Goal: Communication & Community: Answer question/provide support

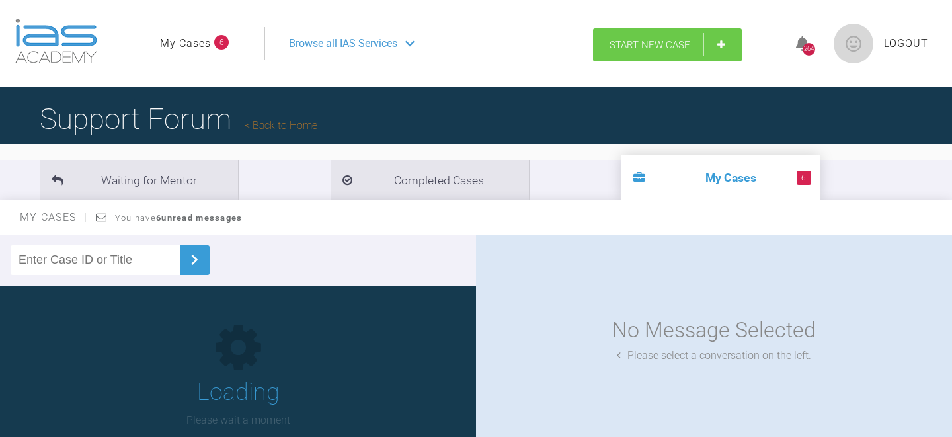
click at [646, 51] on link "Start New Case" at bounding box center [667, 44] width 149 height 33
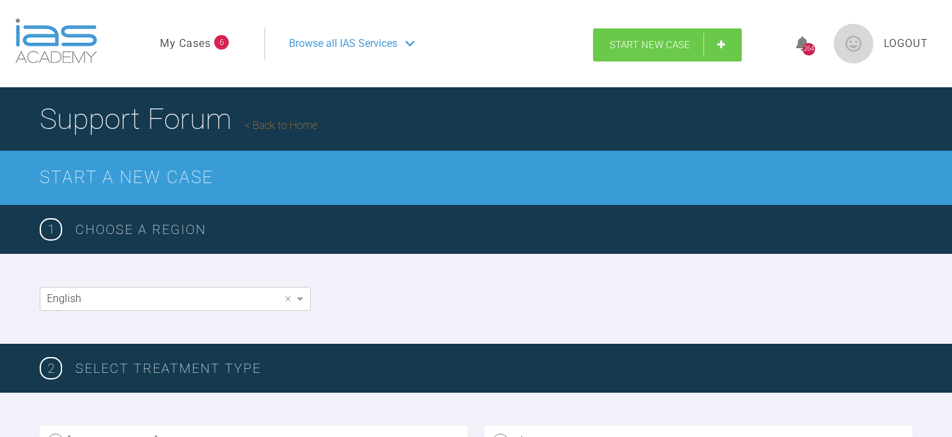
click at [652, 43] on span "Start New Case" at bounding box center [649, 45] width 81 height 12
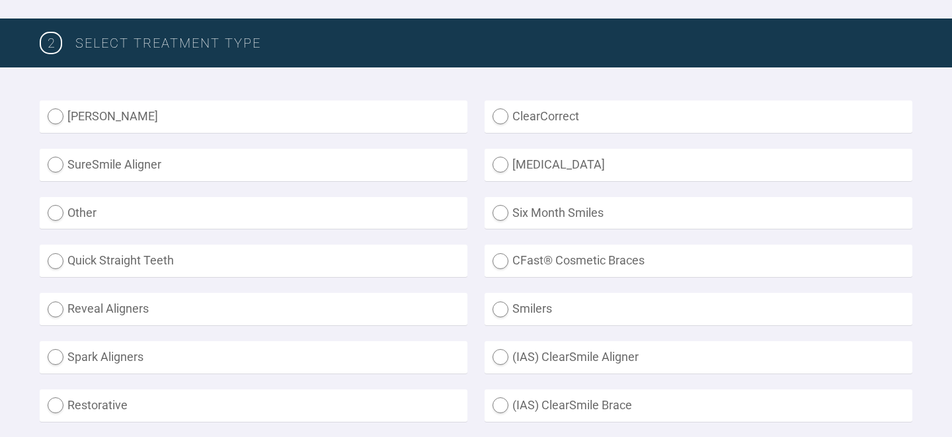
scroll to position [348, 0]
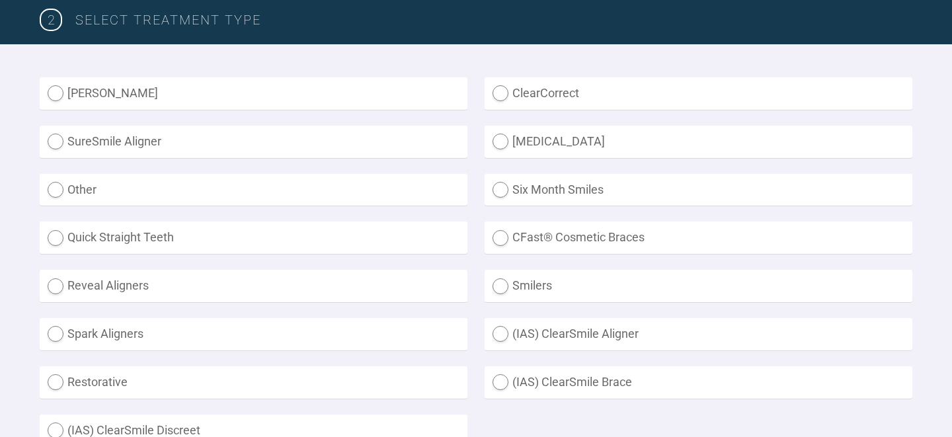
click at [499, 95] on label "ClearCorrect" at bounding box center [698, 93] width 428 height 32
radio input "true"
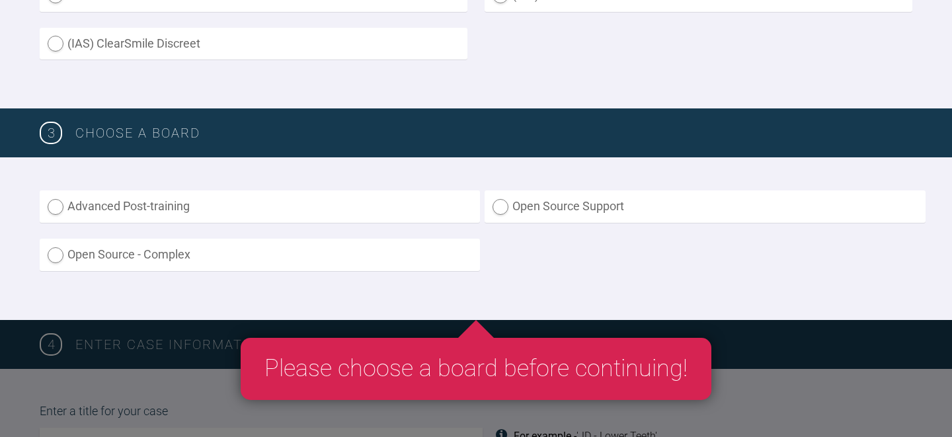
scroll to position [739, 0]
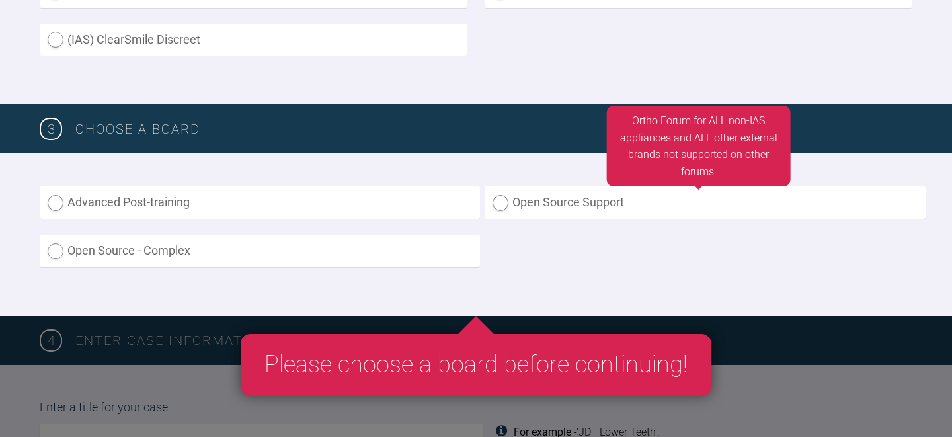
click at [501, 200] on label "Open Source Support" at bounding box center [704, 202] width 440 height 32
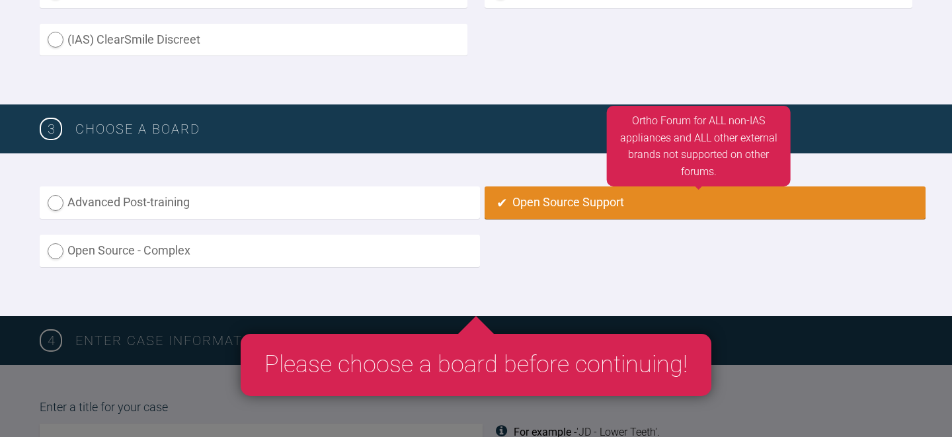
radio input "true"
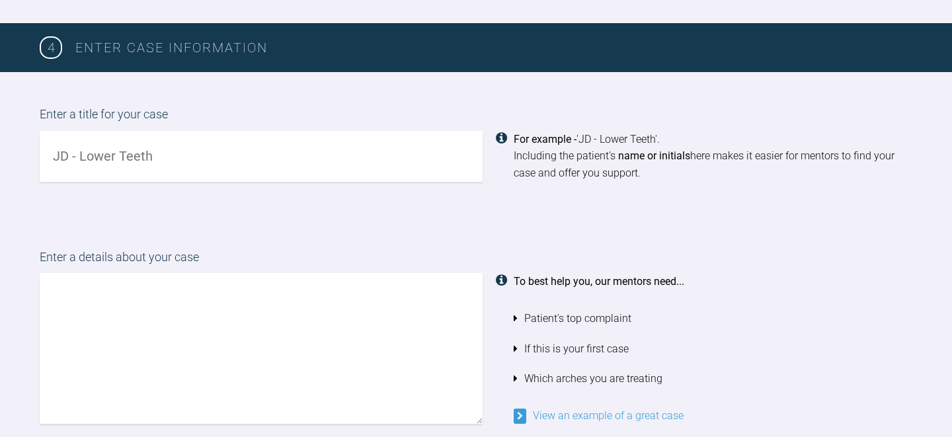
scroll to position [1032, 0]
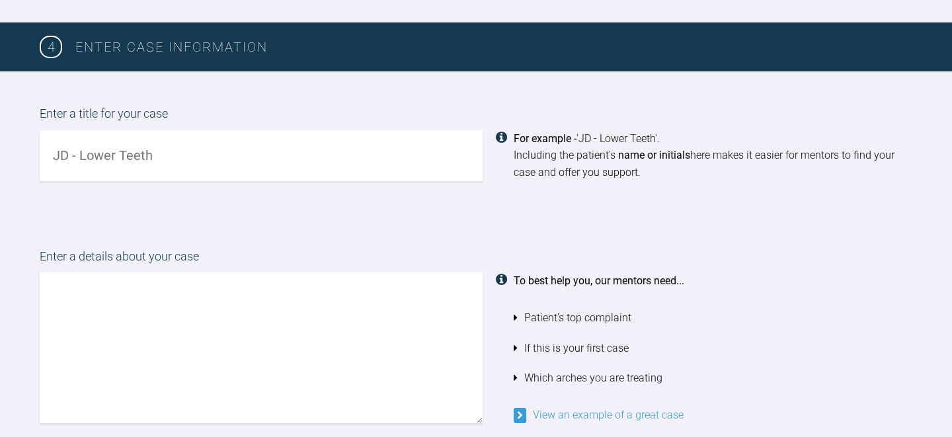
click at [385, 165] on input "text" at bounding box center [261, 155] width 443 height 51
type input "IS Bimaxillary proclination"
click at [301, 296] on textarea at bounding box center [261, 347] width 443 height 151
type textarea "G"
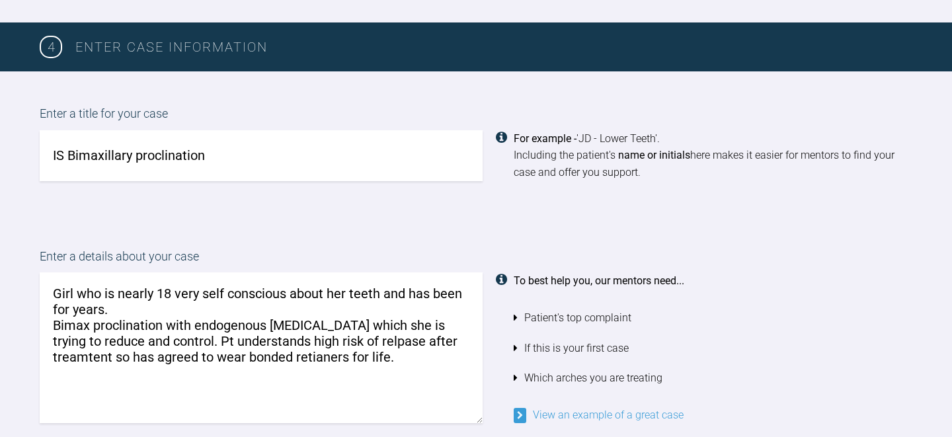
click at [374, 339] on textarea "Girl who is nearly 18 very self conscious about her teeth and has been for year…" at bounding box center [261, 347] width 443 height 151
click at [319, 357] on textarea "Girl who is nearly 18 very self conscious about her teeth and has been for year…" at bounding box center [261, 347] width 443 height 151
click at [87, 357] on textarea "Girl who is nearly 18 very self conscious about her teeth and has been for year…" at bounding box center [261, 347] width 443 height 151
click at [110, 341] on textarea "Girl who is nearly 18 very self conscious about her teeth and has been for year…" at bounding box center [261, 347] width 443 height 151
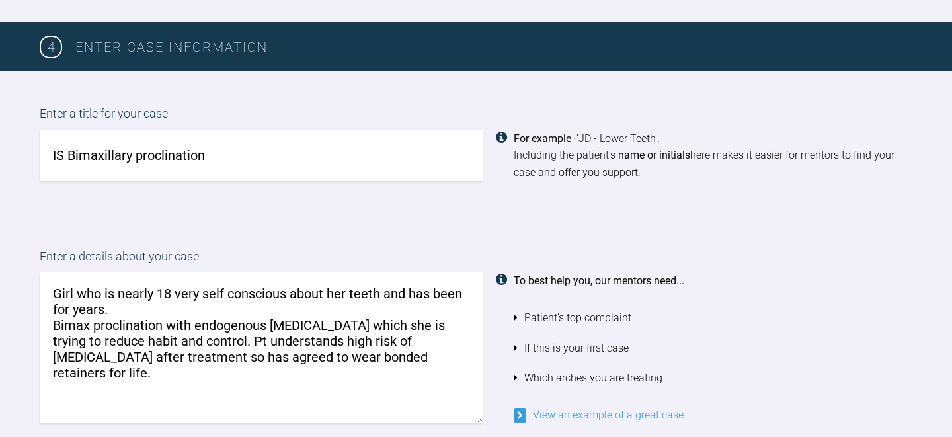
click at [386, 325] on textarea "Girl who is nearly 18 very self conscious about her teeth and has been for year…" at bounding box center [261, 347] width 443 height 151
click at [416, 355] on textarea "Girl who is nearly 18 very self conscious about her teeth and has been for year…" at bounding box center [261, 347] width 443 height 151
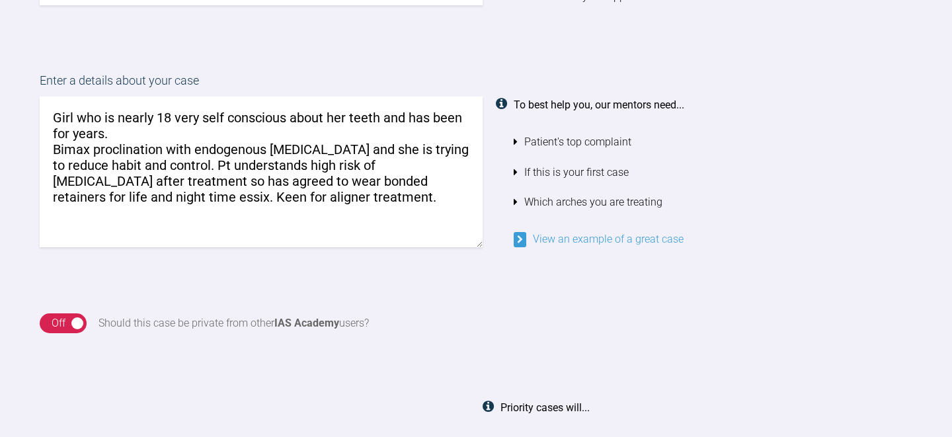
scroll to position [1210, 0]
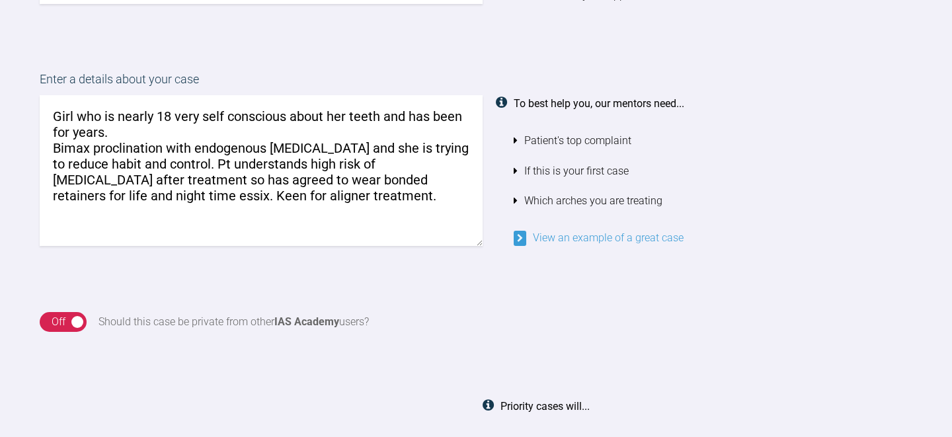
click at [170, 117] on textarea "Girl who is nearly 18 very self conscious about her teeth and has been for year…" at bounding box center [261, 170] width 443 height 151
click at [330, 118] on textarea "Girl who is nearly 18, very self conscious about her teeth and has been for yea…" at bounding box center [261, 170] width 443 height 151
click at [89, 133] on textarea "Girl who is nearly 18, very self conscious about the appearance of her teeth an…" at bounding box center [261, 170] width 443 height 151
click at [284, 199] on textarea "Girl who is nearly 18, very self conscious about the appearance of her teeth an…" at bounding box center [261, 170] width 443 height 151
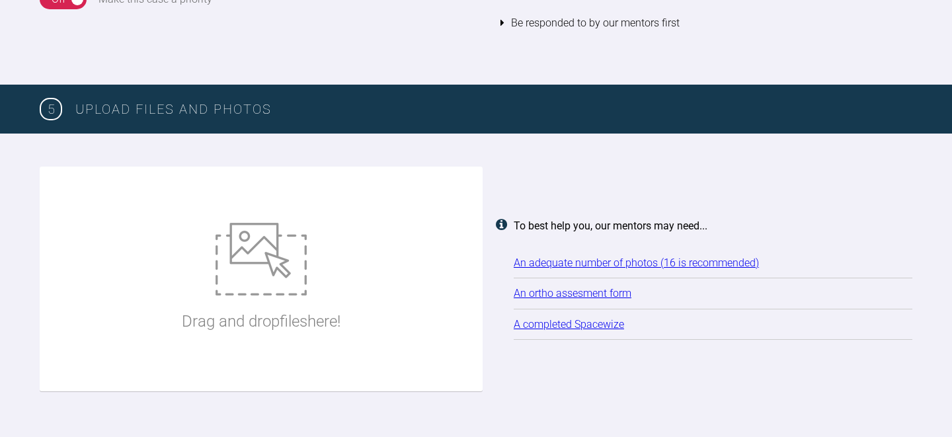
scroll to position [1676, 0]
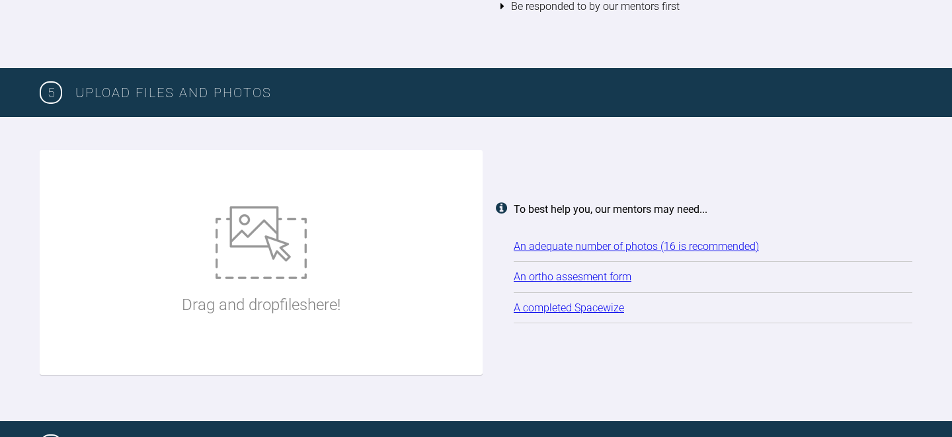
type textarea "Girl who is nearly 18, very self conscious about the appearance of her teeth an…"
click at [273, 228] on img at bounding box center [260, 242] width 91 height 73
type input "C:\fakepath\IStrelitz ADP .pdf"
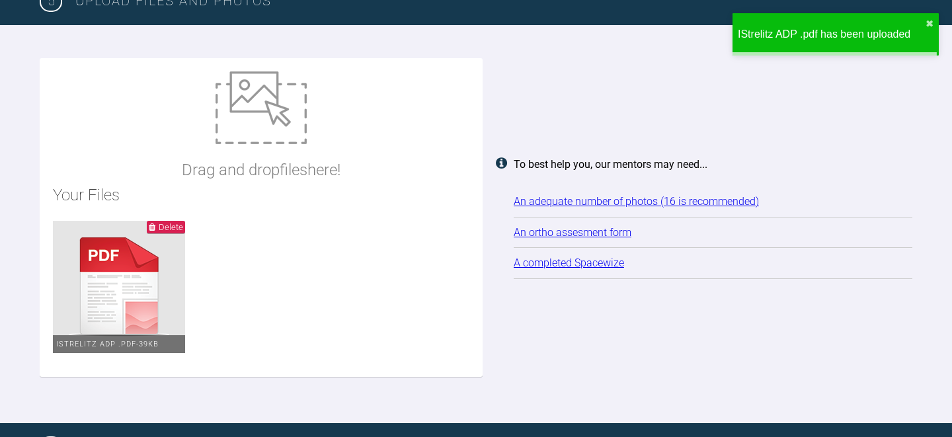
scroll to position [1769, 0]
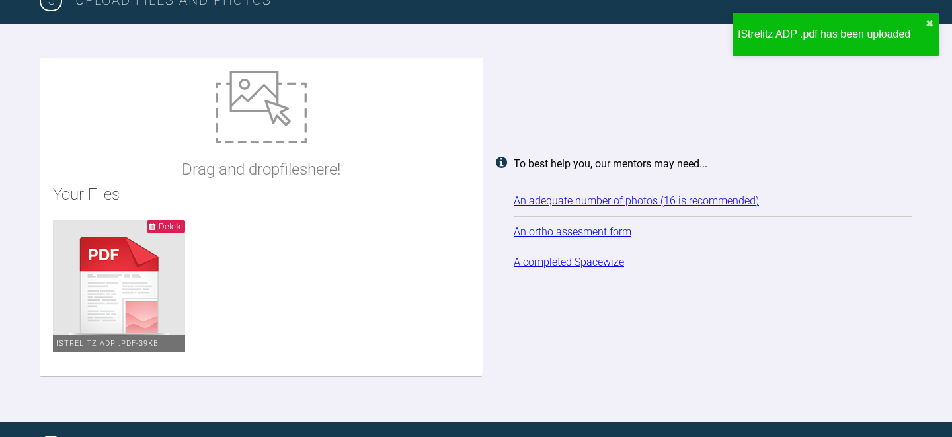
click at [369, 252] on ul "Delete IStrelitz ADP .pdf - 39KB" at bounding box center [261, 291] width 416 height 143
type input "C:\fakepath\fullsizeoutput_8e3d.jpeg"
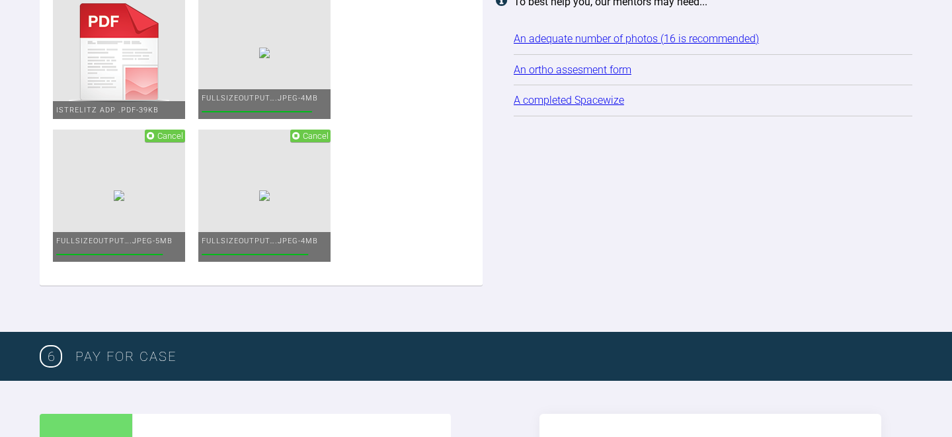
scroll to position [2007, 0]
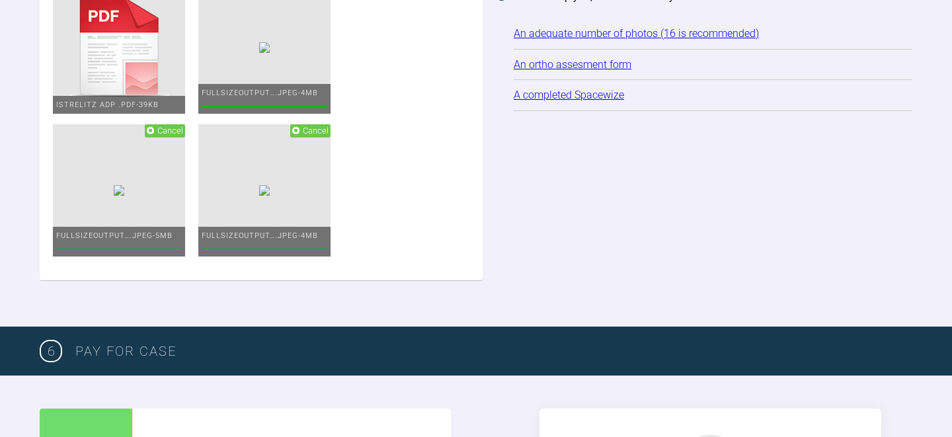
click at [349, 270] on div "Drag and drop files here! Your Files Delete IStrelitz ADP .pdf - 39KB Cancel fu…" at bounding box center [261, 50] width 443 height 462
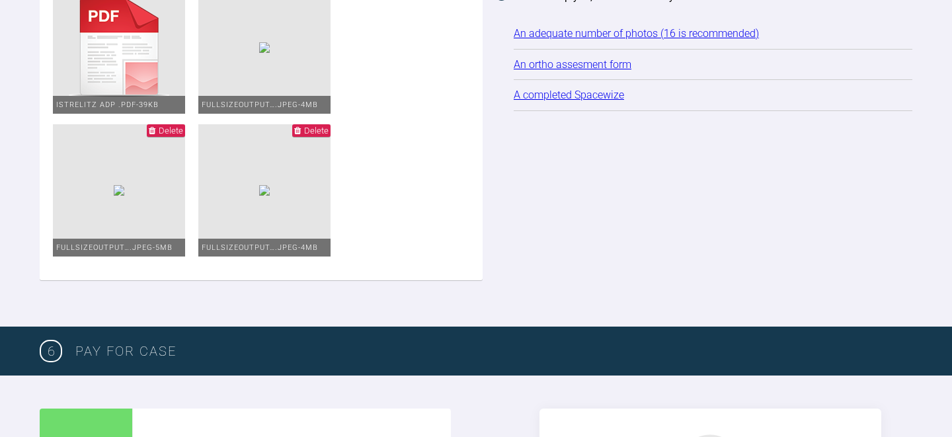
type input "C:\fakepath\fullsizeoutput_8e22.jpeg"
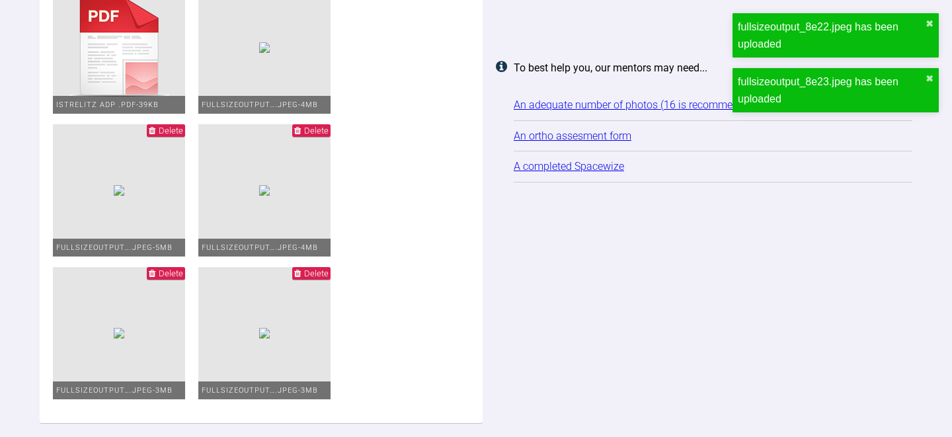
scroll to position [2343, 0]
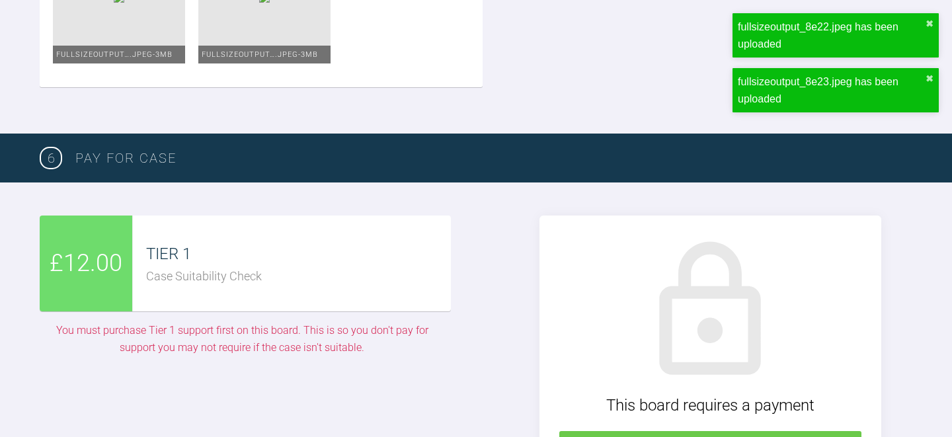
type input "C:\fakepath\IMG_3661.JPG"
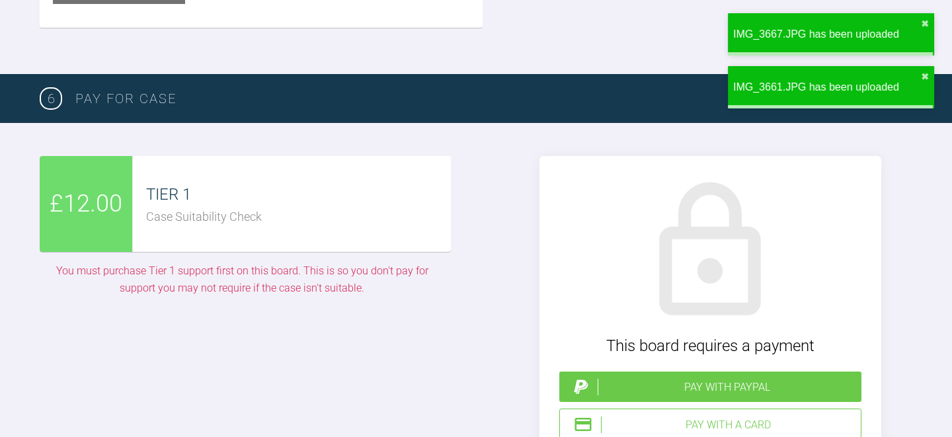
scroll to position [2689, 0]
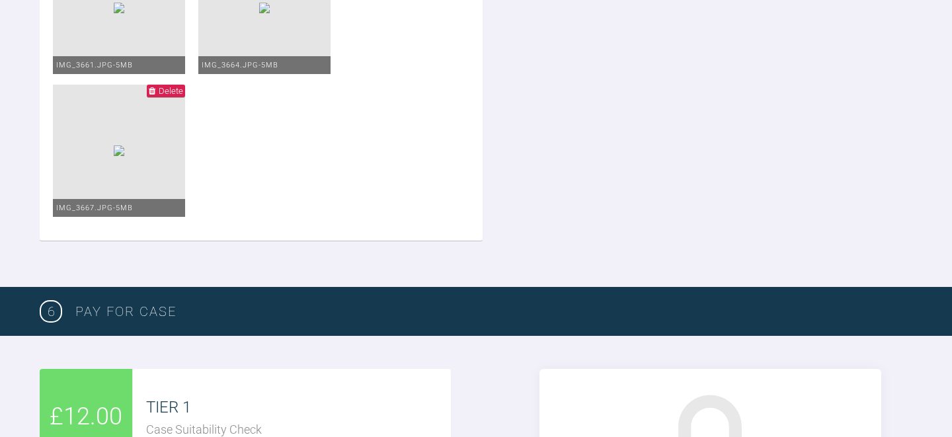
scroll to position [2461, 0]
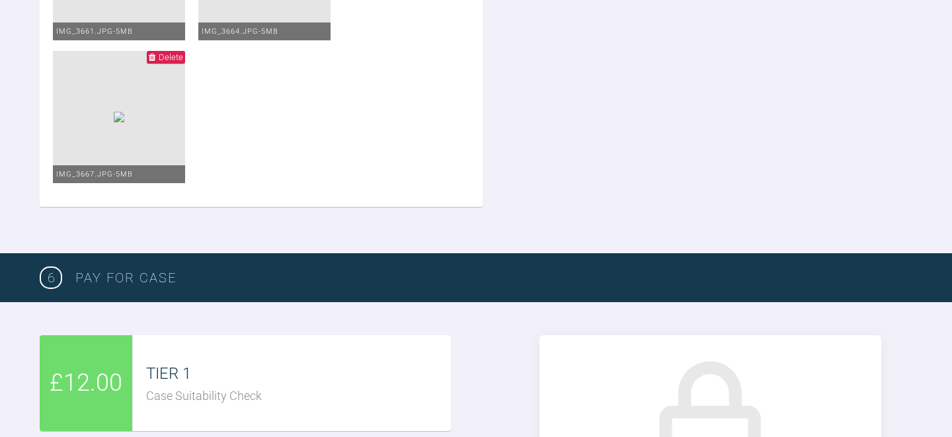
scroll to position [2510, 0]
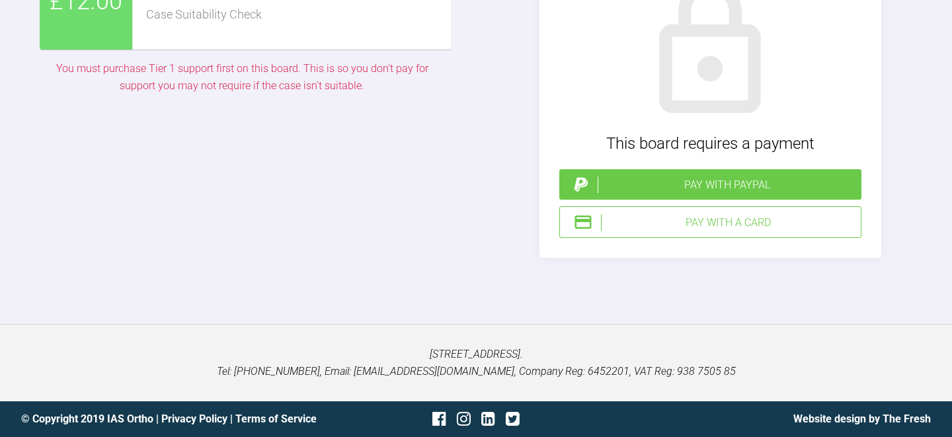
scroll to position [3109, 0]
click at [362, 24] on div "Case Suitability Check" at bounding box center [298, 14] width 305 height 19
click at [709, 231] on div "Pay with a Card" at bounding box center [728, 222] width 254 height 17
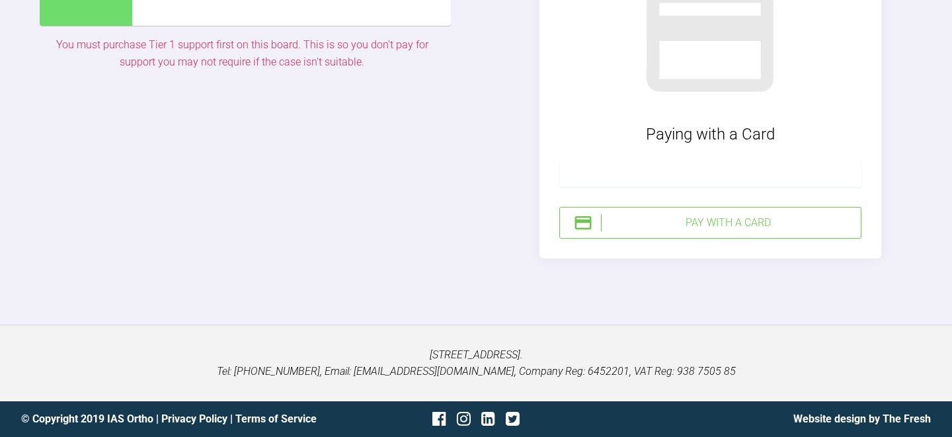
click at [712, 231] on div "Pay with a Card" at bounding box center [728, 222] width 254 height 17
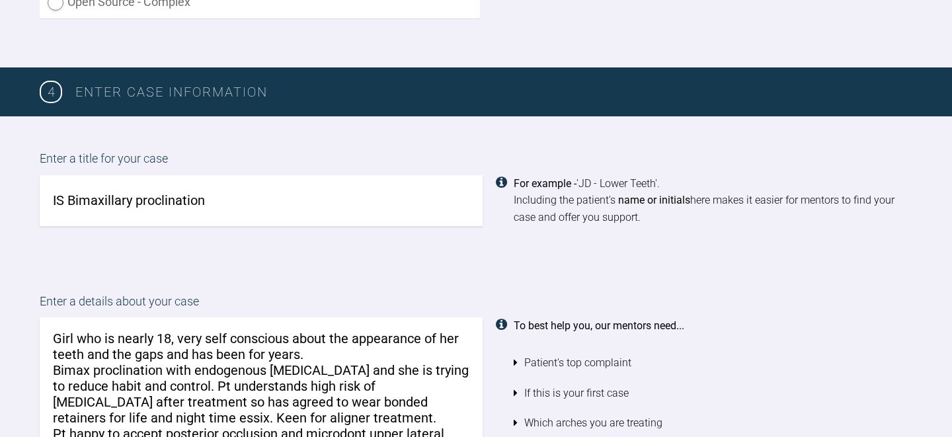
scroll to position [1001, 0]
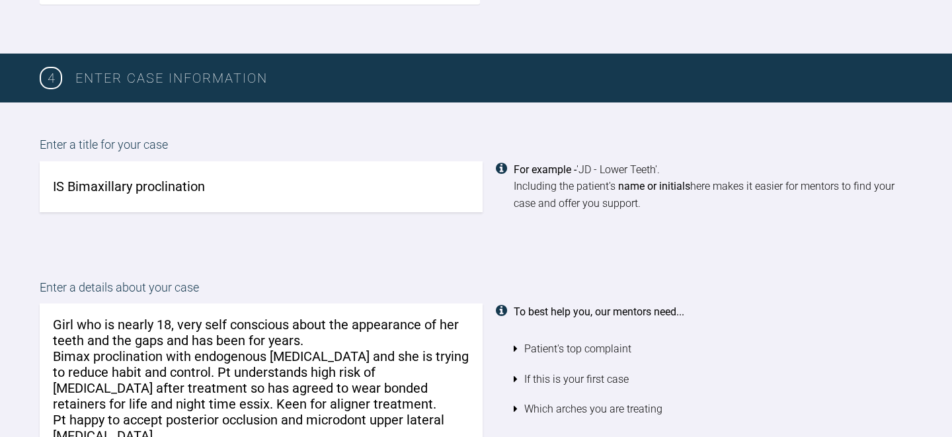
click at [53, 321] on textarea "Girl who is nearly 18, very self conscious about the appearance of her teeth an…" at bounding box center [261, 378] width 443 height 151
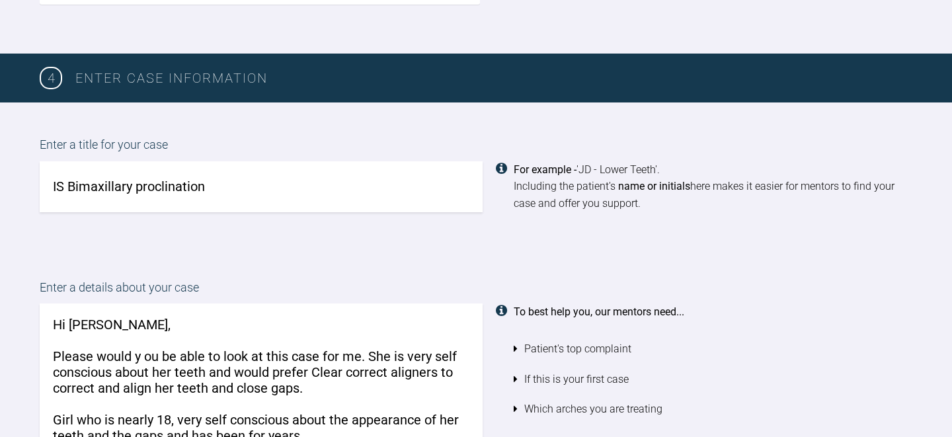
click at [146, 358] on textarea "Hi [PERSON_NAME], Please would y ou be able to look at this case for me. She is…" at bounding box center [261, 378] width 443 height 151
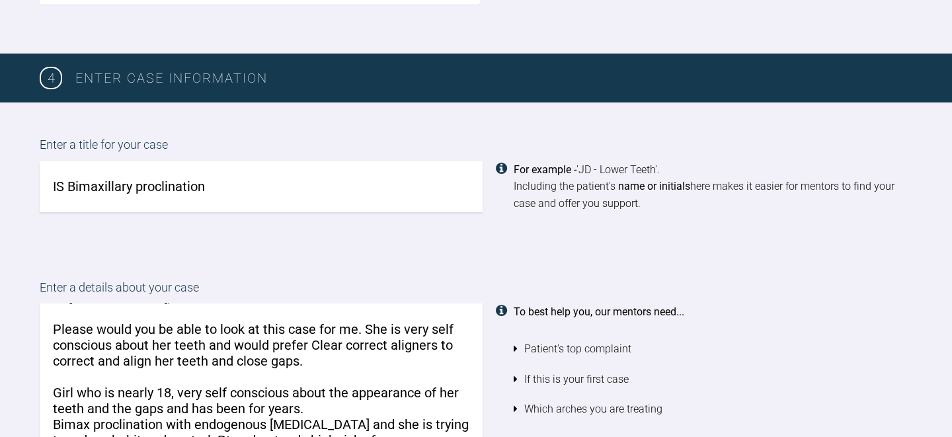
scroll to position [28, 0]
click at [314, 357] on textarea "Hi [PERSON_NAME], Please would you be able to look at this case for me. She is …" at bounding box center [261, 378] width 443 height 151
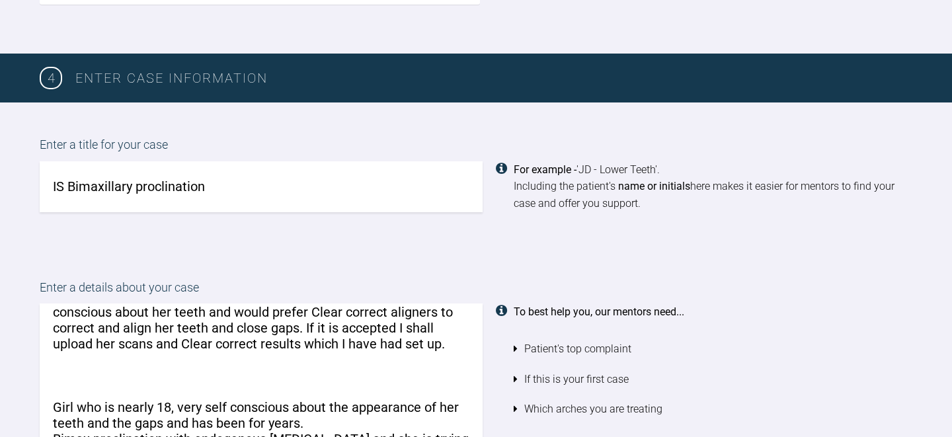
scroll to position [65, 0]
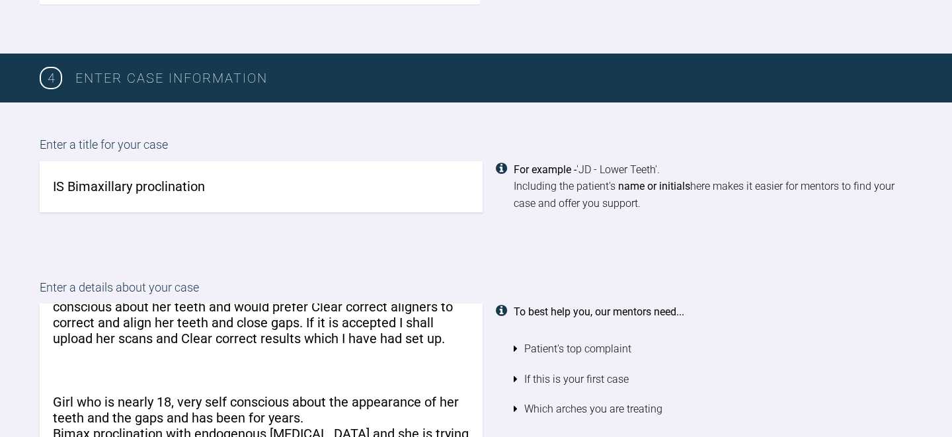
click at [399, 322] on textarea "Hi [PERSON_NAME], Please would you be able to look at this case for me. She is …" at bounding box center [261, 378] width 443 height 151
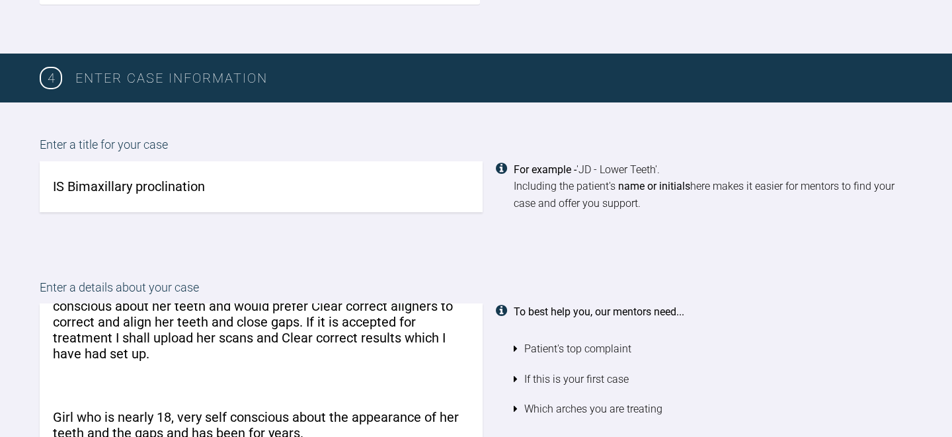
scroll to position [68, 0]
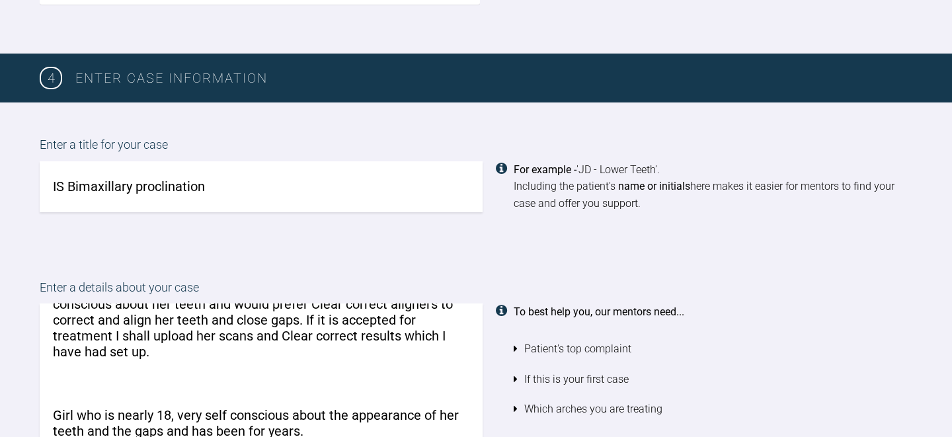
click at [281, 334] on textarea "Hi [PERSON_NAME], Please would you be able to look at this case for me. She is …" at bounding box center [261, 378] width 443 height 151
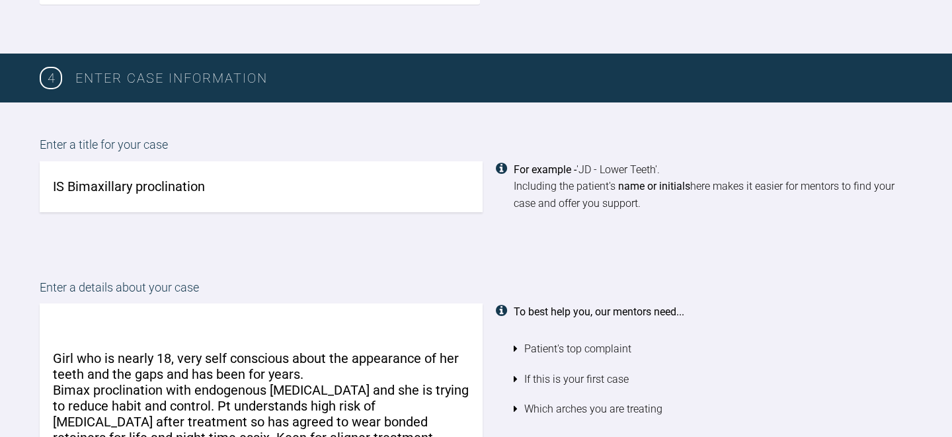
scroll to position [126, 0]
click at [180, 357] on textarea "Hi [PERSON_NAME], Please would you be able to look at this case for me. She is …" at bounding box center [261, 378] width 443 height 151
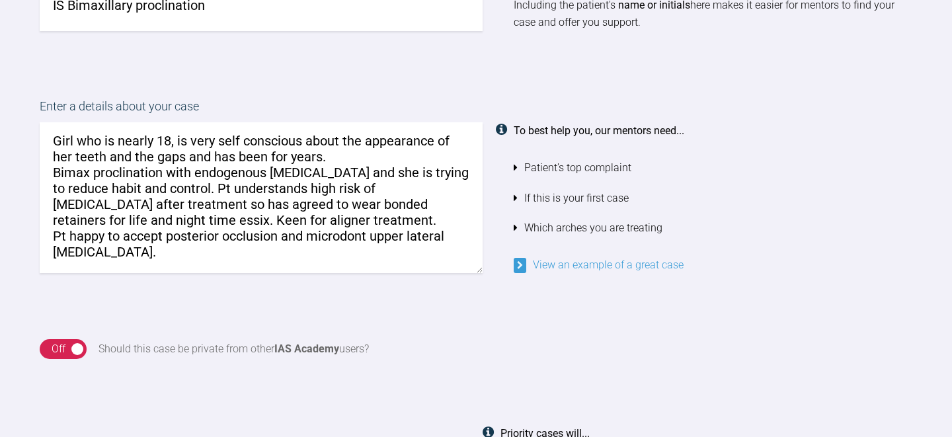
scroll to position [1182, 0]
click at [301, 261] on textarea "Hi [PERSON_NAME], Please would you be able to look at this case for me. She is …" at bounding box center [261, 198] width 443 height 151
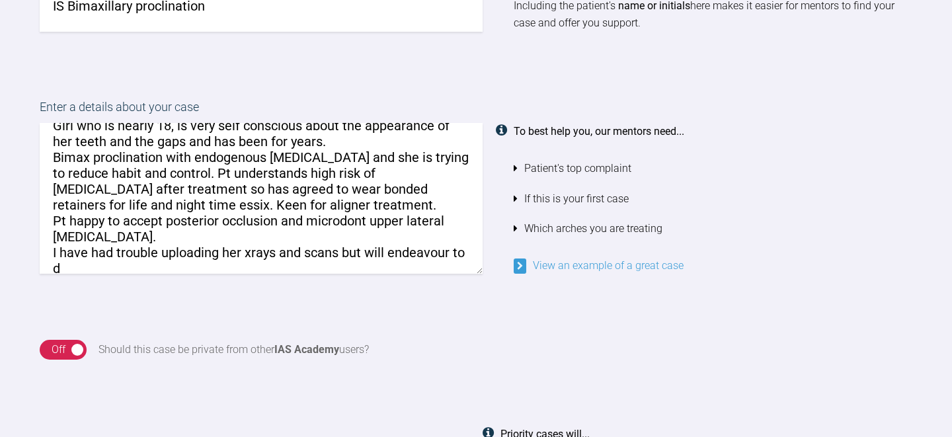
scroll to position [180, 0]
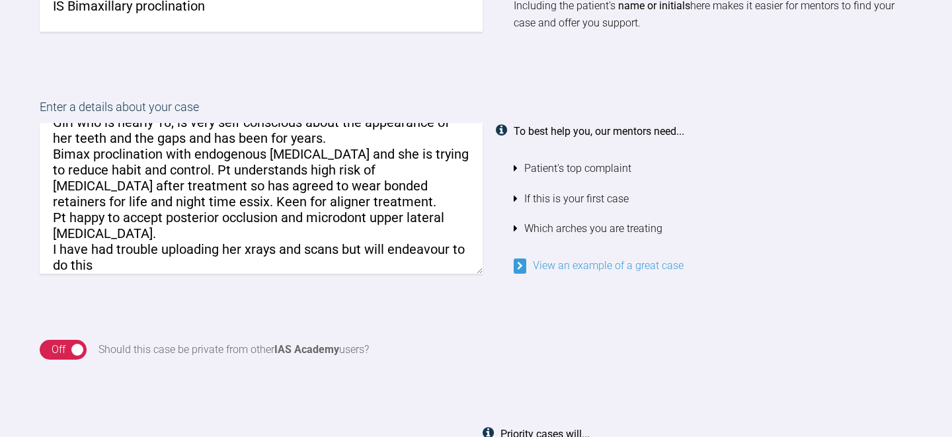
click at [222, 250] on textarea "Hi [PERSON_NAME], Please would you be able to look at this case for me. She is …" at bounding box center [261, 198] width 443 height 151
click at [196, 268] on textarea "Hi [PERSON_NAME], Please would you be able to look at this case for me. She is …" at bounding box center [261, 198] width 443 height 151
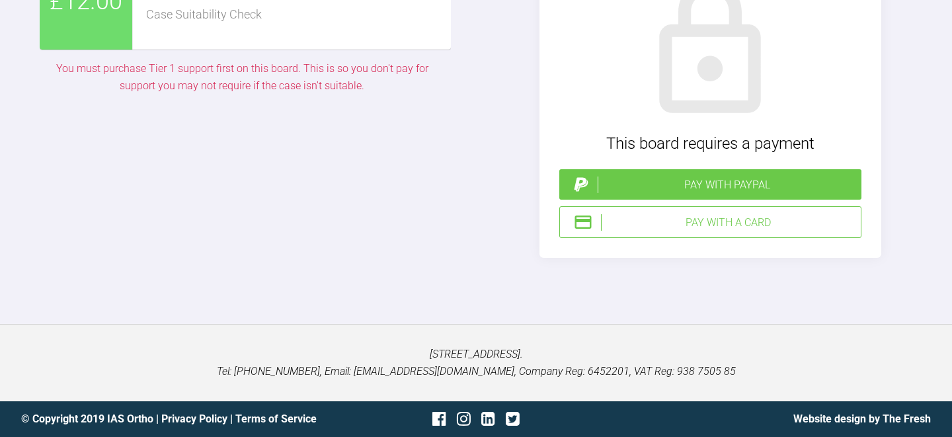
scroll to position [3094, 0]
type textarea "Hi [PERSON_NAME], Please would you be able to look at this case for me. She is …"
click at [718, 231] on div "Pay with a Card" at bounding box center [728, 222] width 254 height 17
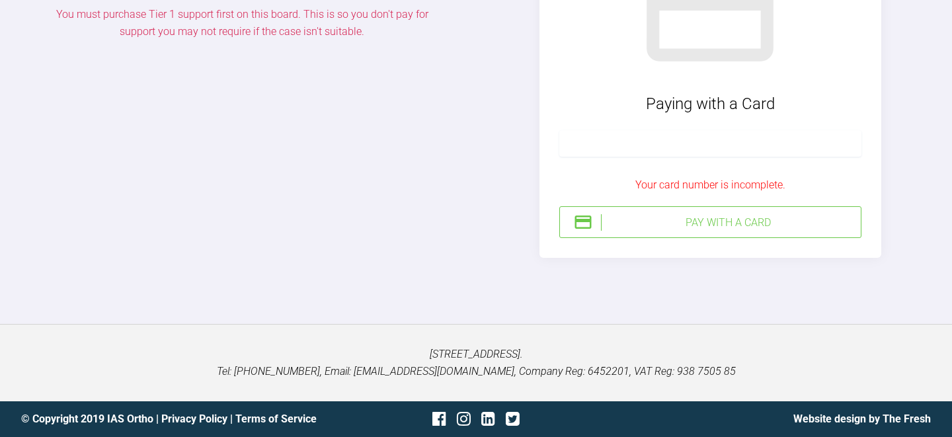
click at [715, 231] on div "Pay with a Card" at bounding box center [728, 222] width 254 height 17
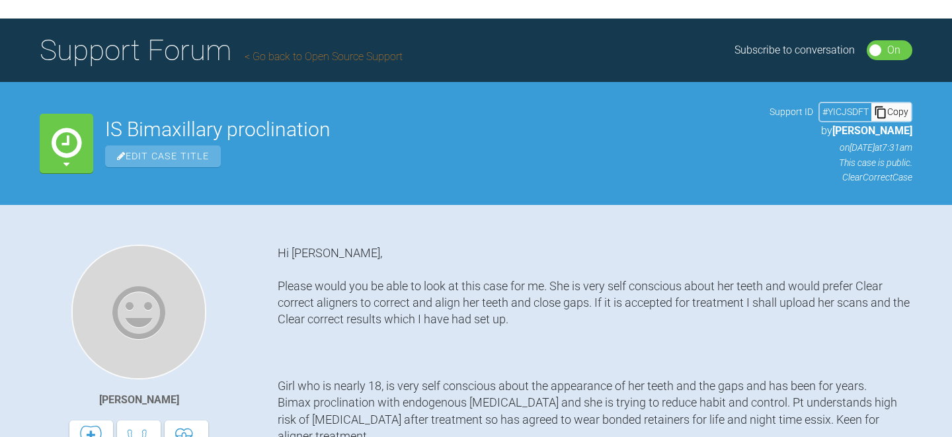
scroll to position [67, 0]
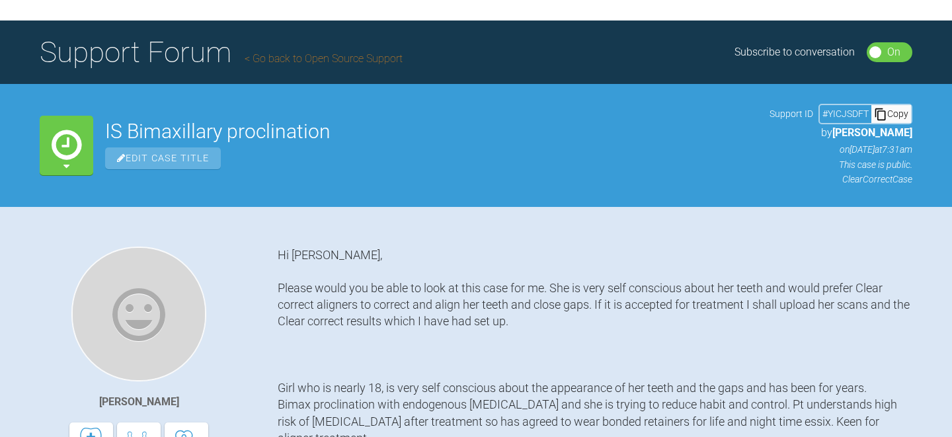
click at [365, 61] on link "Go back to Open Source Support" at bounding box center [324, 58] width 158 height 13
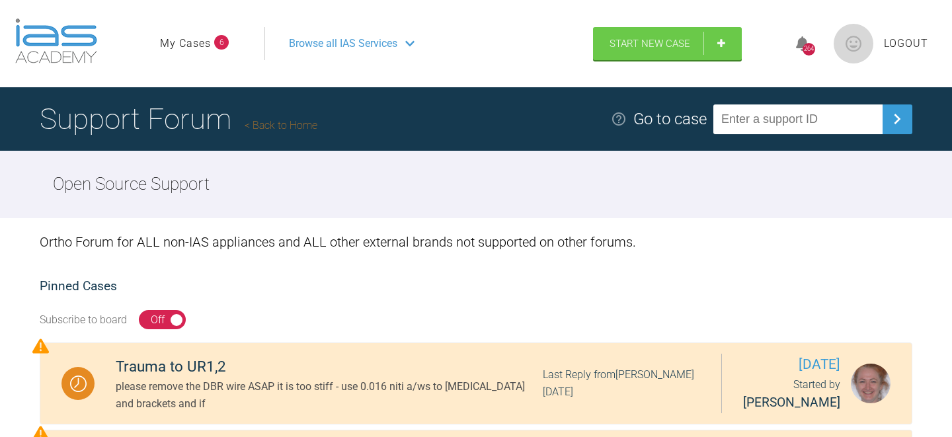
click at [342, 42] on span "Browse all IAS Services" at bounding box center [343, 43] width 108 height 17
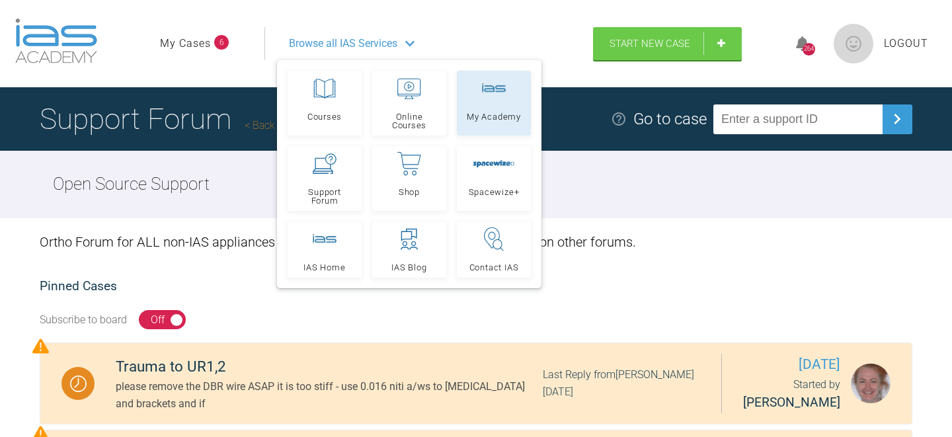
click at [498, 98] on div at bounding box center [494, 89] width 24 height 24
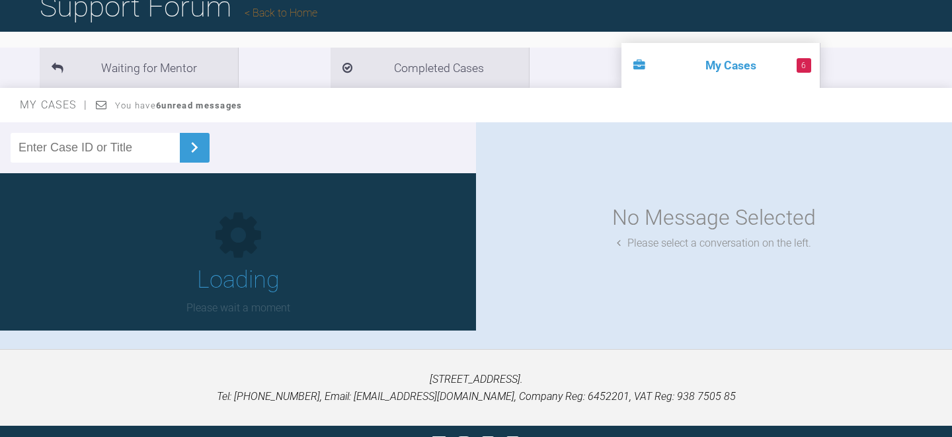
scroll to position [137, 0]
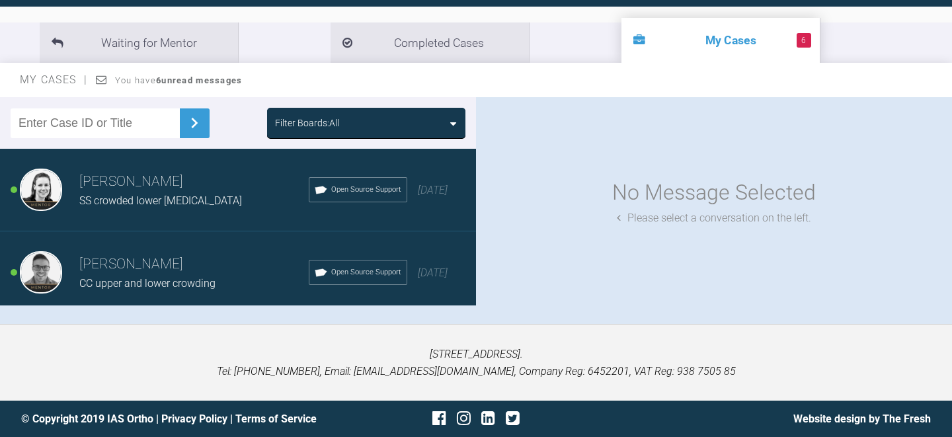
click at [223, 197] on div "SS crowded lower [MEDICAL_DATA]" at bounding box center [193, 200] width 229 height 17
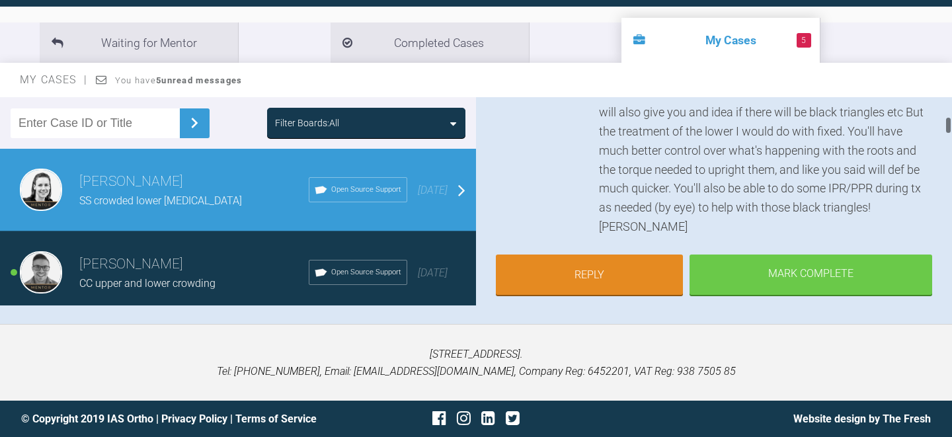
scroll to position [225, 0]
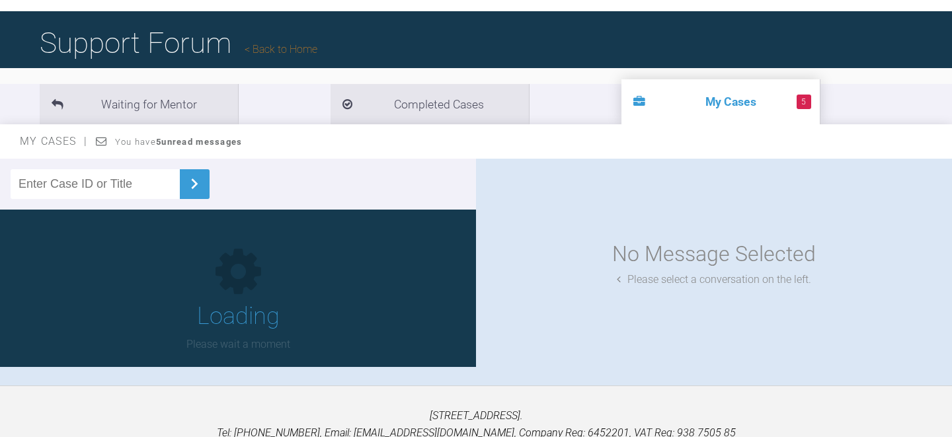
scroll to position [137, 0]
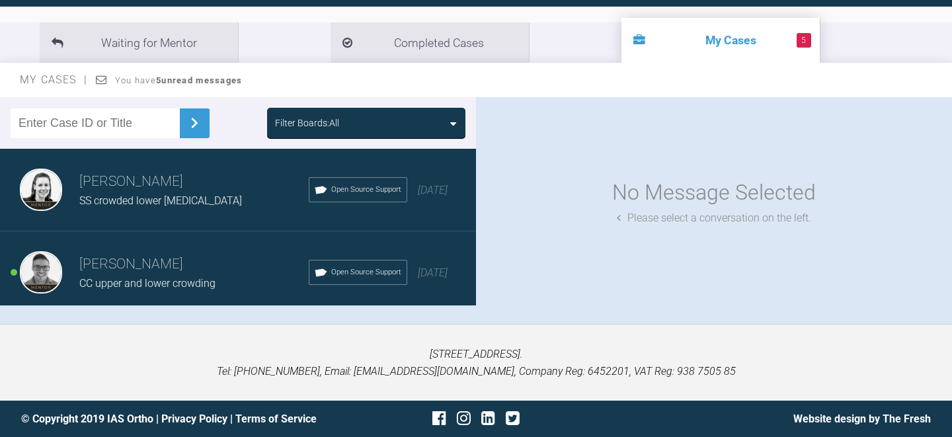
click at [229, 198] on div "SS crowded lower [MEDICAL_DATA]" at bounding box center [193, 200] width 229 height 17
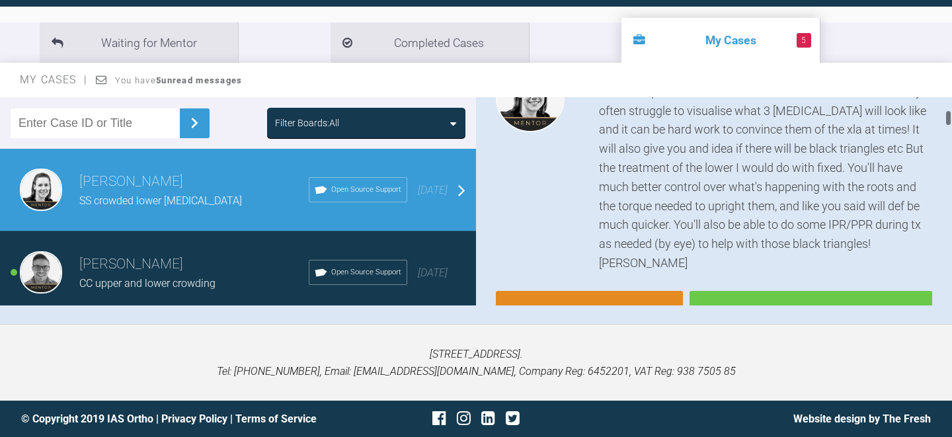
scroll to position [206, 0]
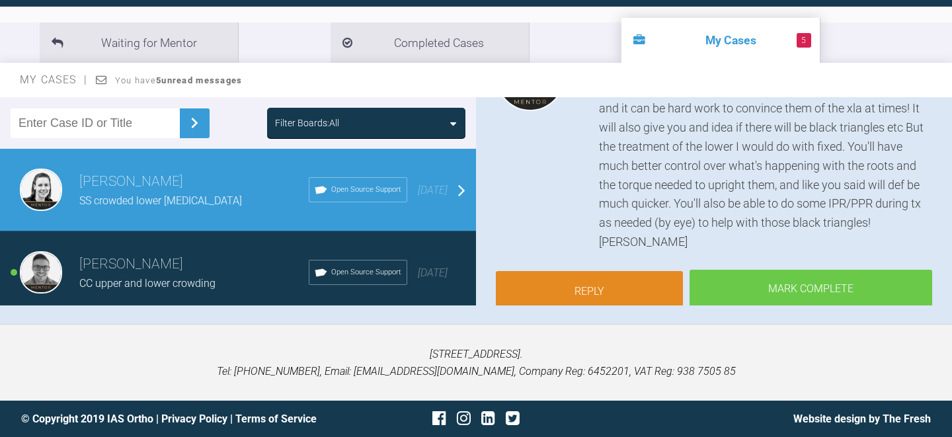
click at [603, 276] on link "Reply" at bounding box center [589, 291] width 187 height 41
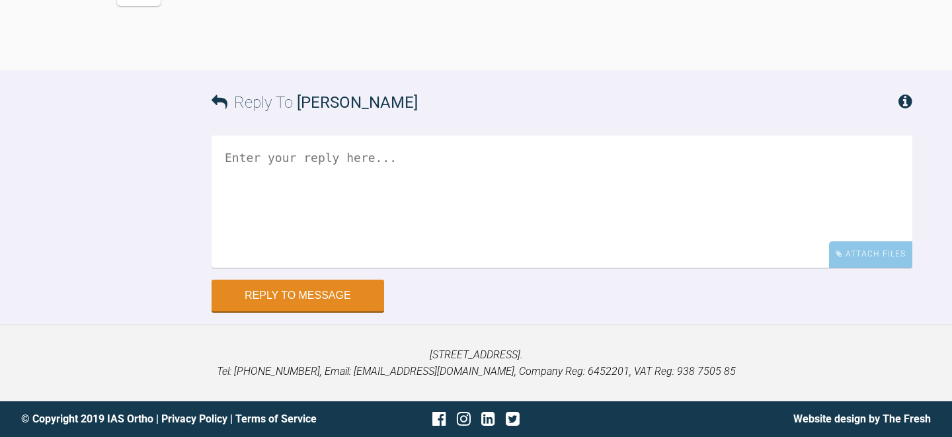
scroll to position [4268, 0]
click at [382, 217] on textarea at bounding box center [561, 201] width 701 height 132
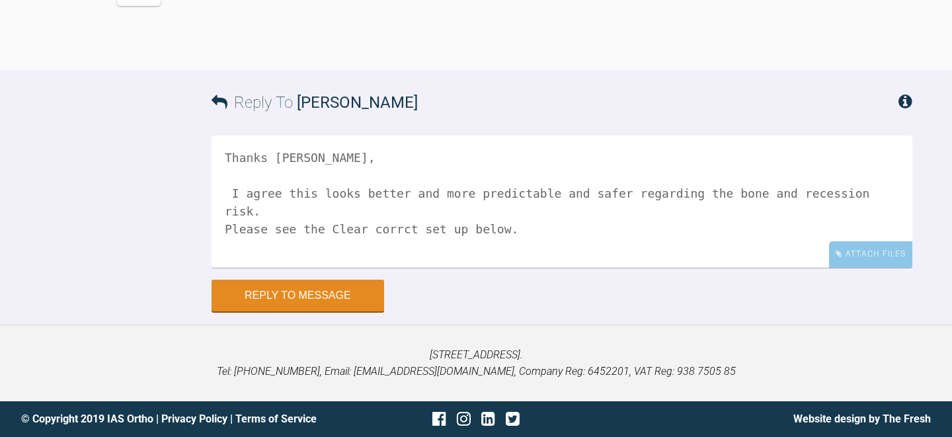
click at [406, 227] on textarea "Thanks Kelly, I agree this looks better and more predictable and safer regardin…" at bounding box center [561, 201] width 701 height 132
click at [535, 231] on textarea "Thanks Kelly, I agree this looks better and more predictable and safer regardin…" at bounding box center [561, 201] width 701 height 132
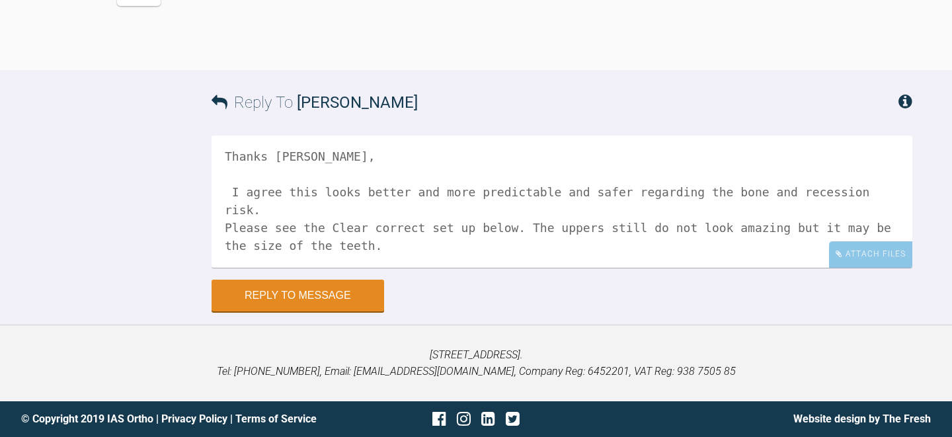
scroll to position [22, 0]
paste textarea "https://eshop-dr.clearcorrect.com/treatment-plan/password/public/E982D918-2983-…"
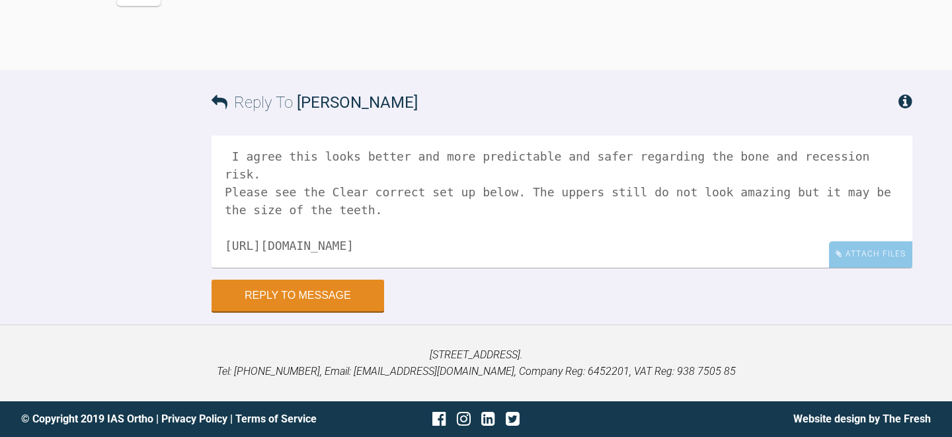
scroll to position [50, 0]
click at [389, 193] on textarea "Thanks Kelly, I agree this looks better and more predictable and safer regardin…" at bounding box center [561, 201] width 701 height 132
click at [593, 245] on textarea "Thanks Kelly, I agree this looks better and more predictable and safer regardin…" at bounding box center [561, 201] width 701 height 132
paste textarea "W4M;+\9d4/"
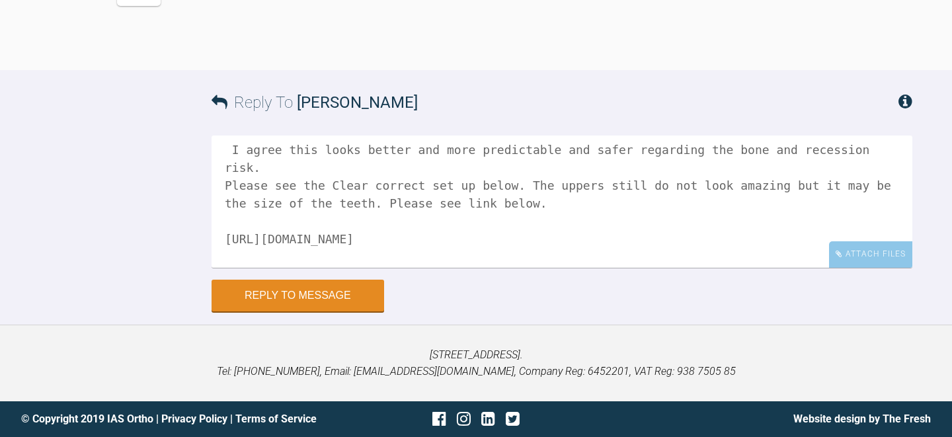
scroll to position [46, 0]
click at [504, 202] on textarea "Thanks Kelly, I agree this looks better and more predictable and safer regardin…" at bounding box center [561, 201] width 701 height 132
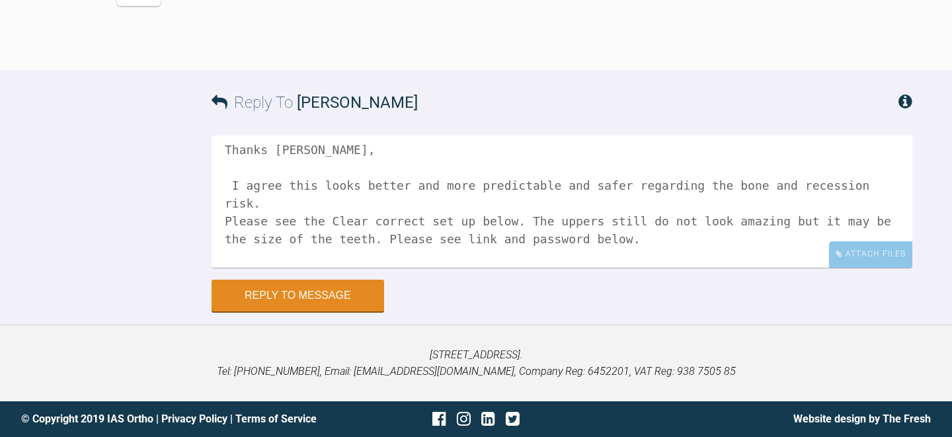
scroll to position [18, 0]
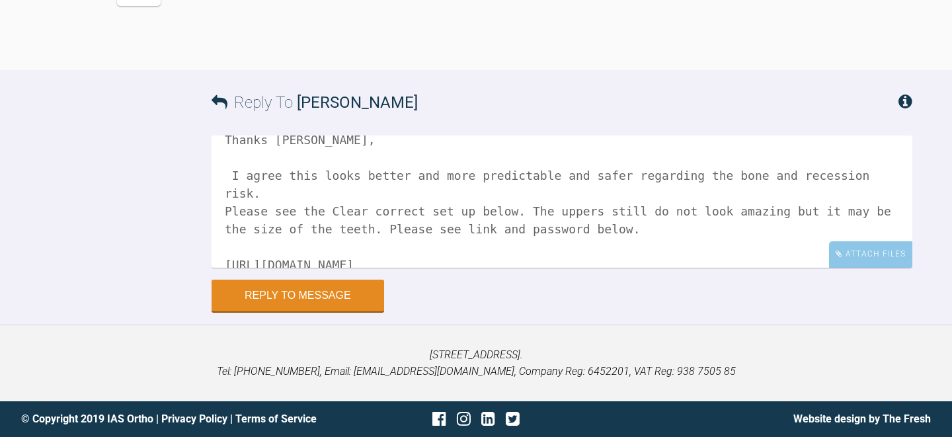
click at [413, 175] on textarea "Thanks Kelly, I agree this looks better and more predictable and safer regardin…" at bounding box center [561, 201] width 701 height 132
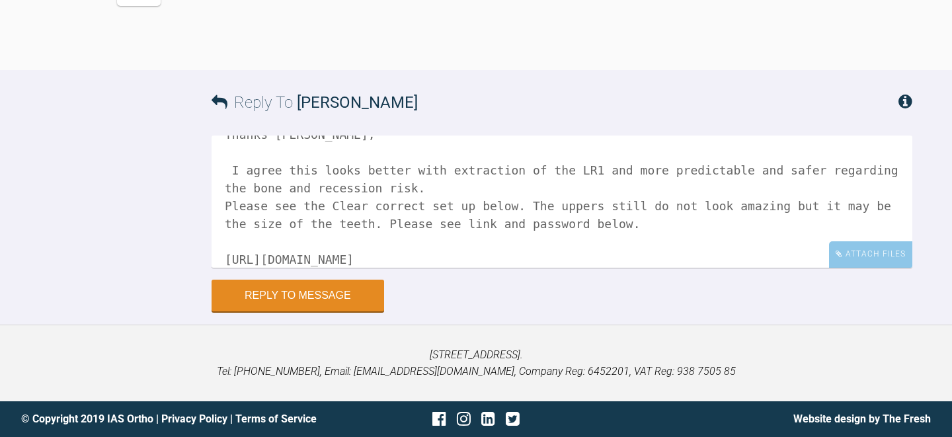
scroll to position [24, 0]
click at [648, 221] on textarea "Thanks Kelly, I agree this looks better with extraction of the LR1 and more pre…" at bounding box center [561, 201] width 701 height 132
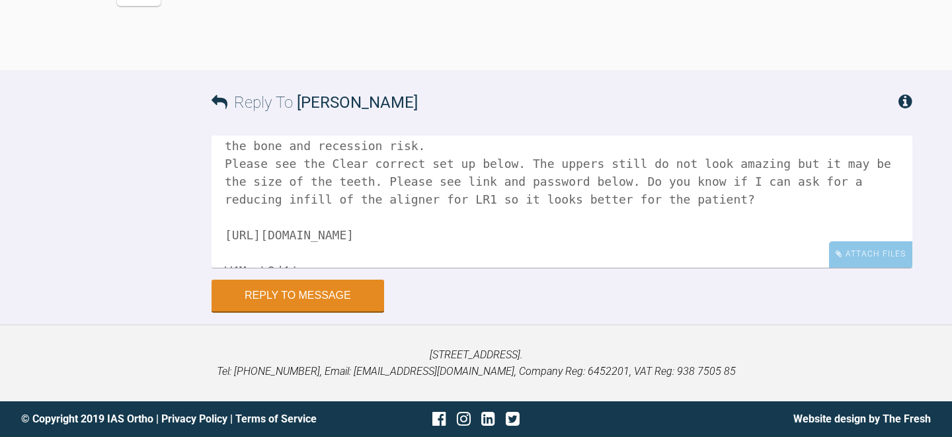
scroll to position [64, 0]
click at [376, 182] on textarea "Thanks Kelly, I agree this looks better with extraction of the LR1 and more pre…" at bounding box center [561, 201] width 701 height 132
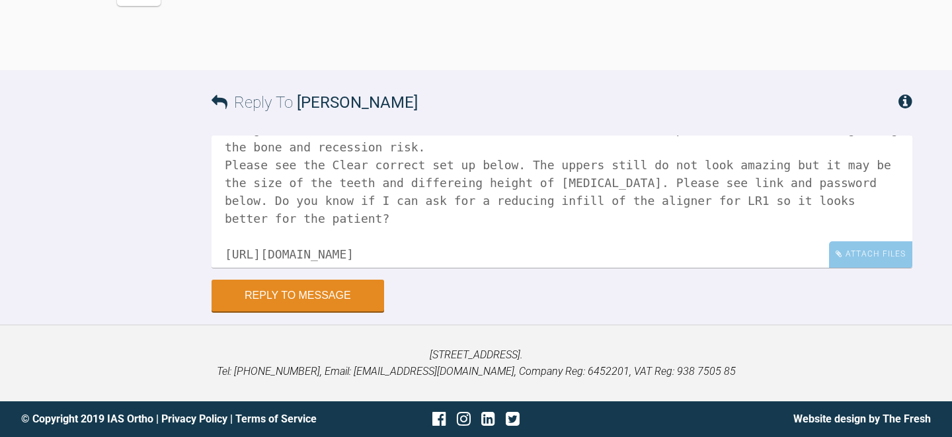
click at [457, 184] on textarea "Thanks Kelly, I agree this looks better with extraction of the LR1 and more pre…" at bounding box center [561, 201] width 701 height 132
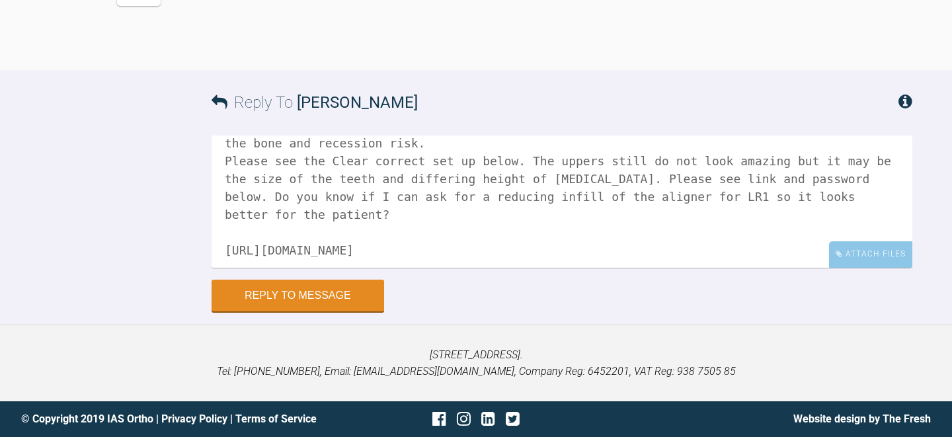
scroll to position [79, 0]
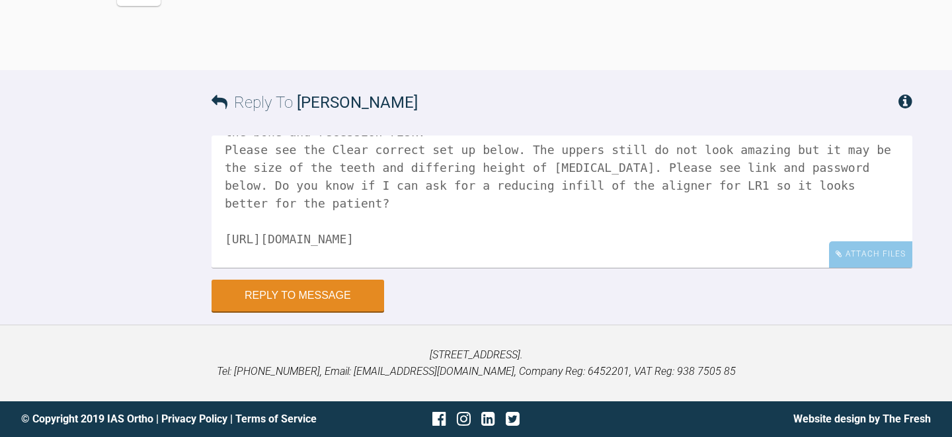
click at [660, 167] on textarea "Thanks Kelly, I agree this looks better with extraction of the LR1 and more pre…" at bounding box center [561, 201] width 701 height 132
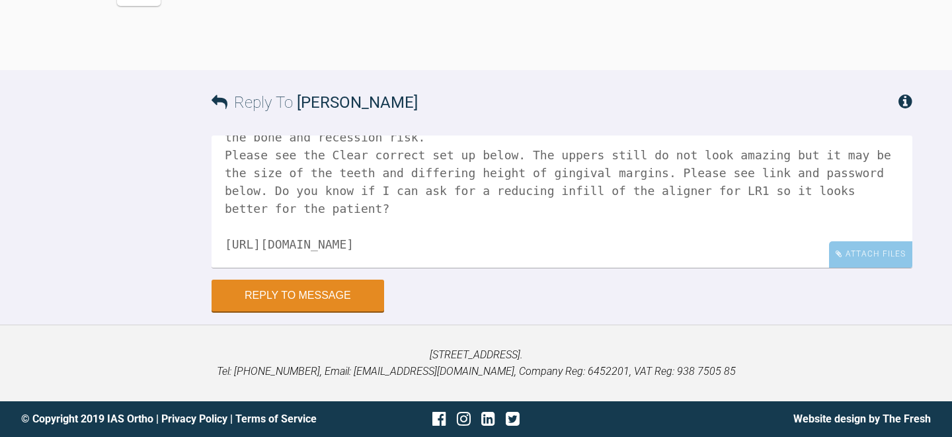
scroll to position [64, 0]
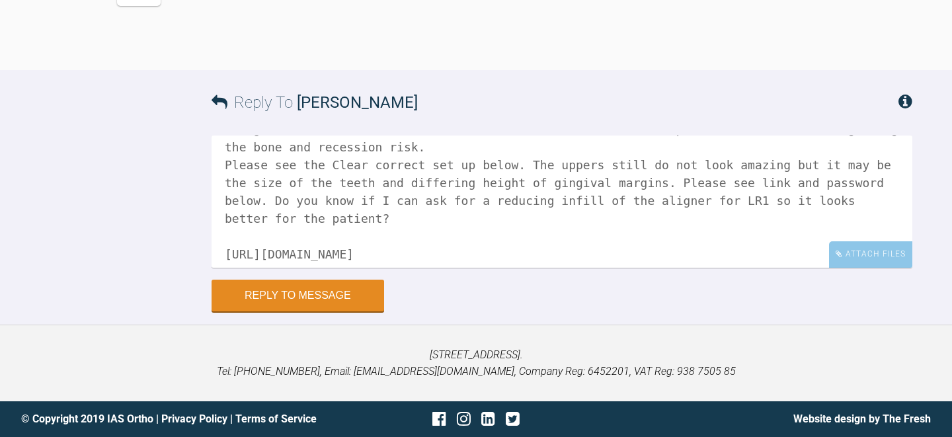
click at [397, 213] on textarea "Thanks Kelly, I agree this looks better with extraction of the LR1 and more pre…" at bounding box center [561, 201] width 701 height 132
drag, startPoint x: 396, startPoint y: 220, endPoint x: 277, endPoint y: 197, distance: 121.2
click at [277, 197] on textarea "Thanks Kelly, I agree this looks better with extraction of the LR1 and more pre…" at bounding box center [561, 201] width 701 height 132
click at [352, 217] on textarea "Thanks Kelly, I agree this looks better with extraction of the LR1 and more pre…" at bounding box center [561, 201] width 701 height 132
click at [486, 217] on textarea "Thanks Kelly, I agree this looks better with extraction of the LR1 and more pre…" at bounding box center [561, 201] width 701 height 132
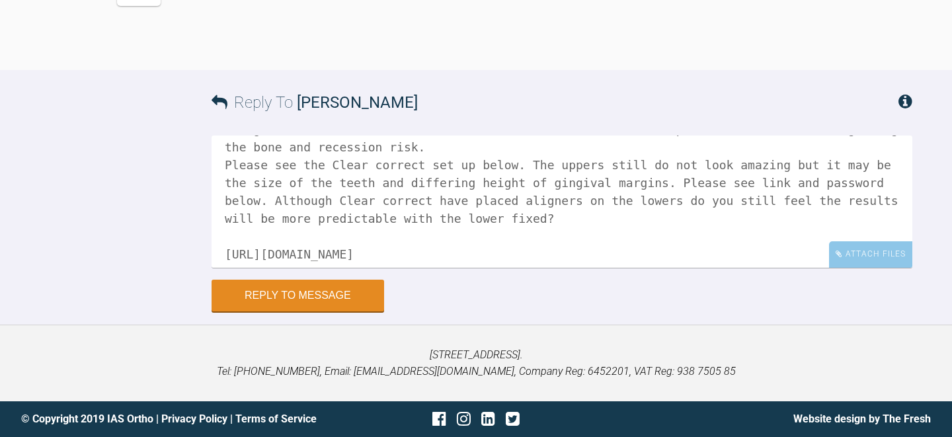
click at [401, 215] on textarea "Thanks Kelly, I agree this looks better with extraction of the LR1 and more pre…" at bounding box center [561, 201] width 701 height 132
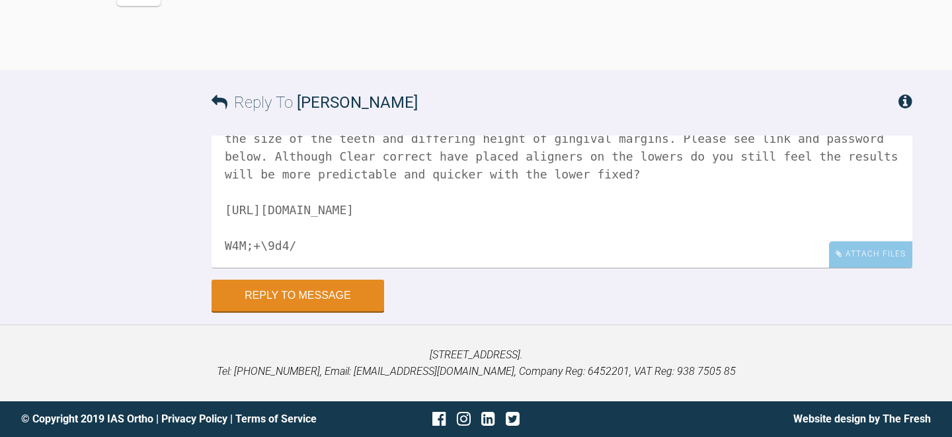
click at [660, 155] on textarea "Thanks Kelly, I agree this looks better with extraction of the LR1 and more pre…" at bounding box center [561, 201] width 701 height 132
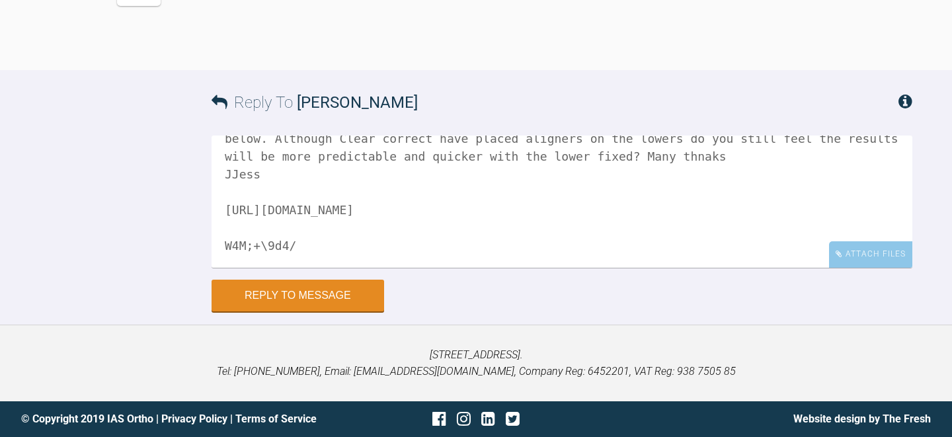
click at [237, 173] on textarea "Thanks Kelly, I agree this looks better with extraction of the LR1 and more pre…" at bounding box center [561, 201] width 701 height 132
click at [710, 153] on textarea "Thanks Kelly, I agree this looks better with extraction of the LR1 and more pre…" at bounding box center [561, 201] width 701 height 132
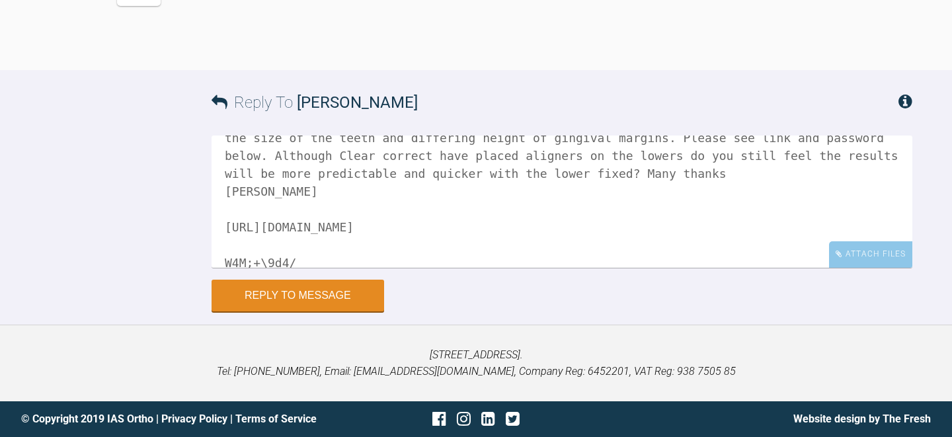
scroll to position [144, 0]
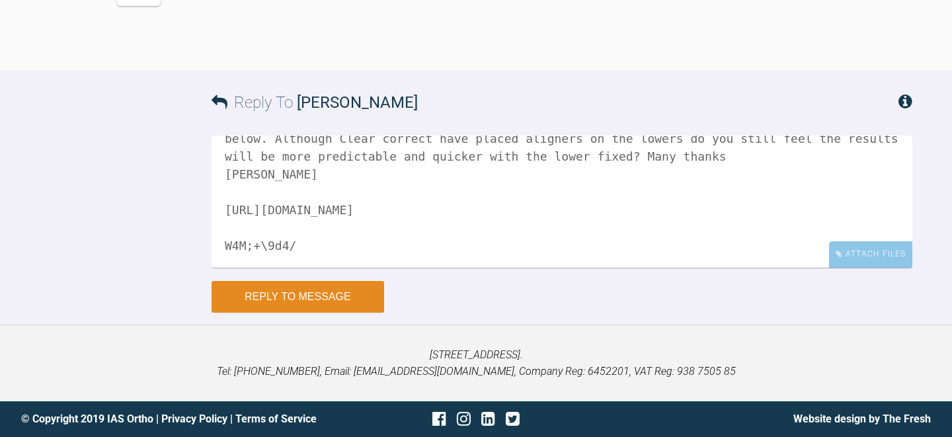
type textarea "Thanks Kelly, I agree this looks better with extraction of the LR1 and more pre…"
click at [300, 288] on button "Reply to Message" at bounding box center [297, 297] width 173 height 32
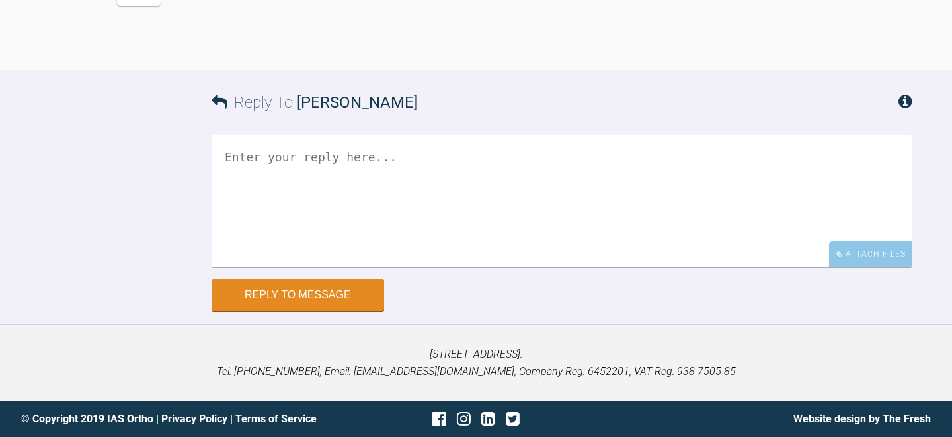
scroll to position [4605, 0]
click at [293, 267] on textarea at bounding box center [561, 201] width 701 height 132
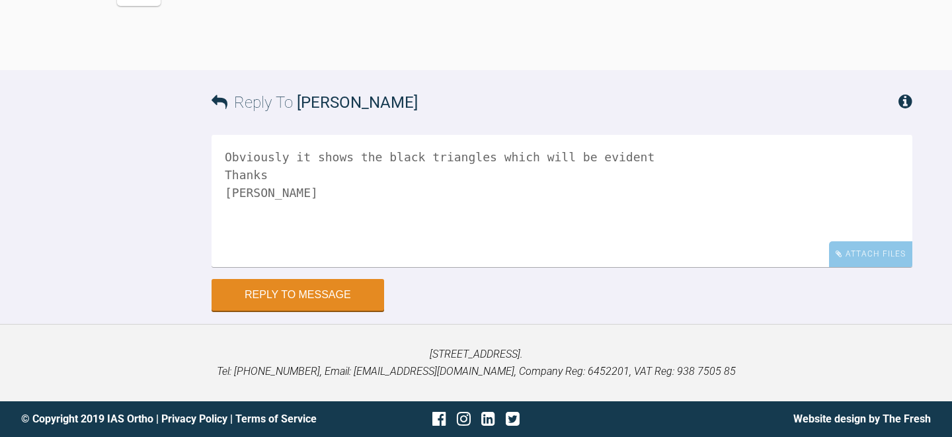
drag, startPoint x: 655, startPoint y: 298, endPoint x: 580, endPoint y: 293, distance: 74.8
click at [580, 267] on textarea "Obviously it shows the black triangles which will be evident Thanks Jess" at bounding box center [561, 201] width 701 height 132
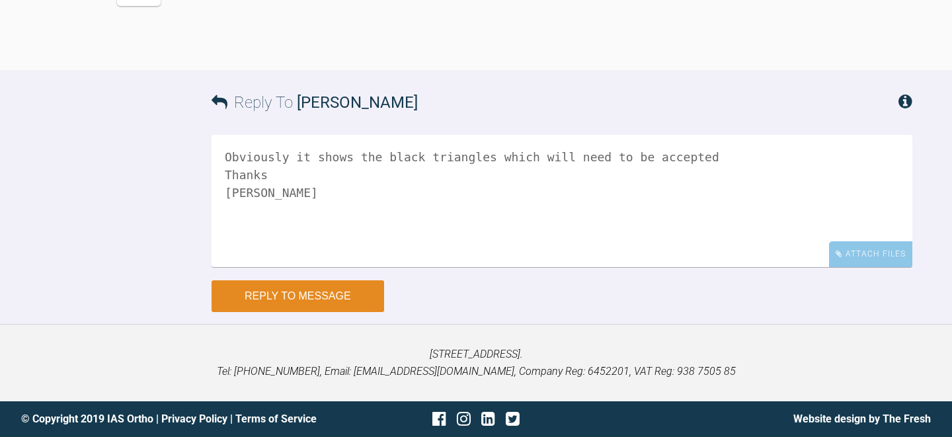
type textarea "Obviously it shows the black triangles which will need to be accepted Thanks Je…"
click at [375, 312] on button "Reply to Message" at bounding box center [297, 296] width 173 height 32
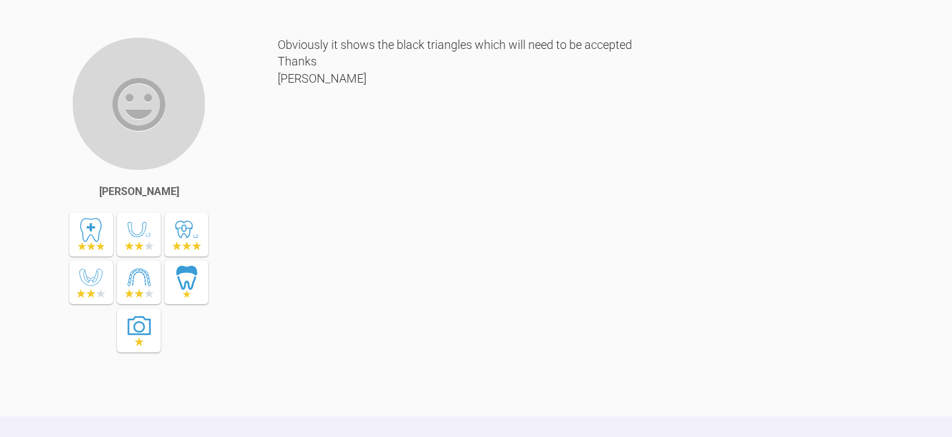
scroll to position [4315, 0]
